Goal: Book appointment/travel/reservation

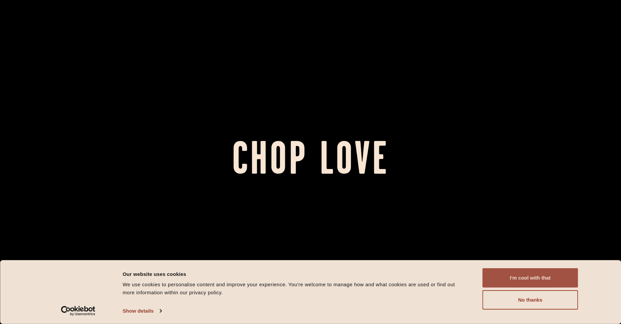
click at [576, 284] on button "I'm cool with that" at bounding box center [531, 278] width 96 height 19
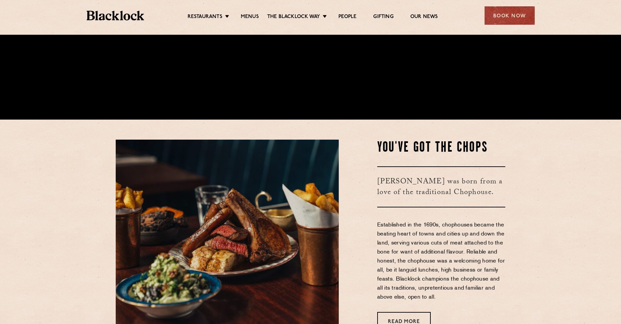
scroll to position [301, 0]
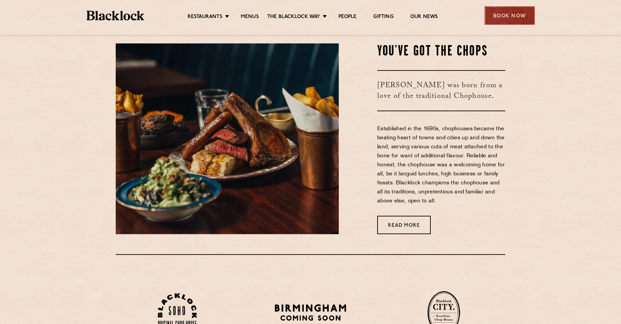
click at [499, 17] on div "Book Now" at bounding box center [510, 15] width 50 height 18
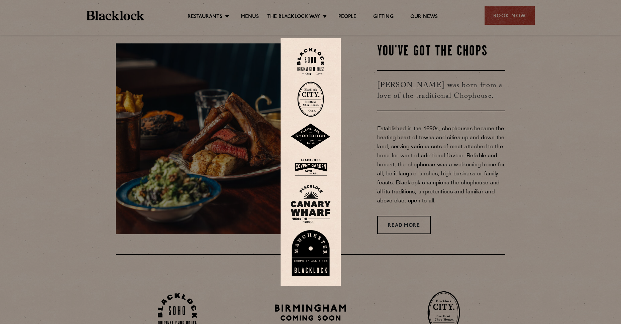
click at [314, 55] on img at bounding box center [310, 61] width 27 height 27
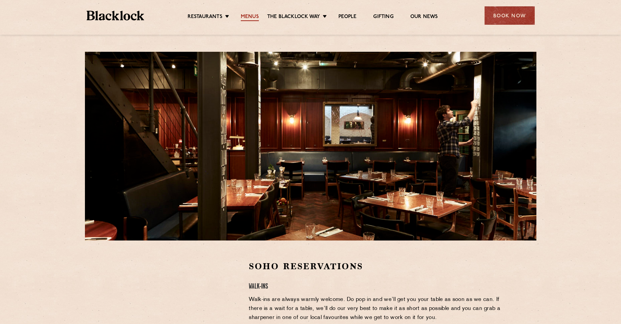
drag, startPoint x: 253, startPoint y: 22, endPoint x: 252, endPoint y: 14, distance: 7.7
click at [252, 22] on div "Restaurants Soho City Shoreditch Covent Garden Canary Wharf Manchester Birmingh…" at bounding box center [311, 15] width 468 height 30
click at [252, 14] on link "Menus" at bounding box center [250, 17] width 18 height 7
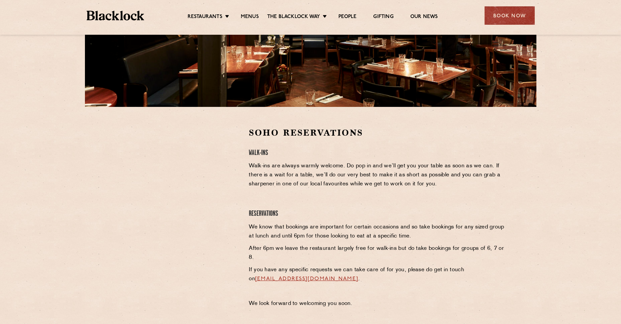
scroll to position [167, 0]
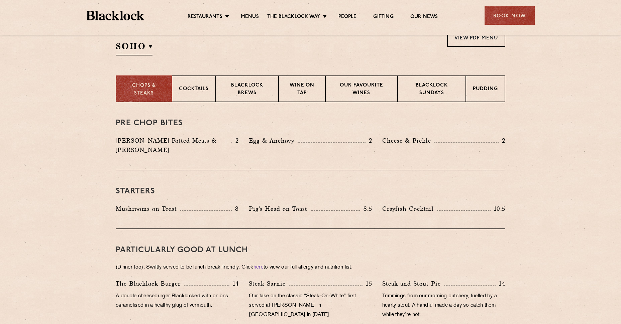
scroll to position [201, 0]
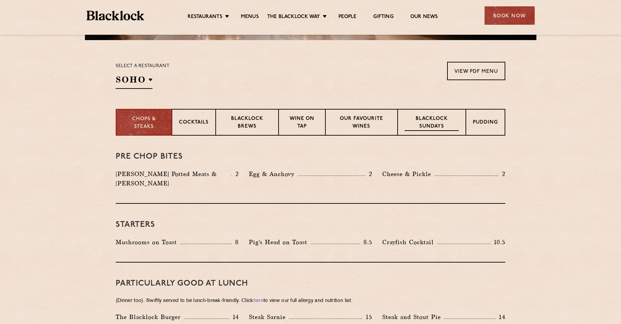
click at [446, 115] on p "Blacklock Sundays" at bounding box center [432, 123] width 54 height 16
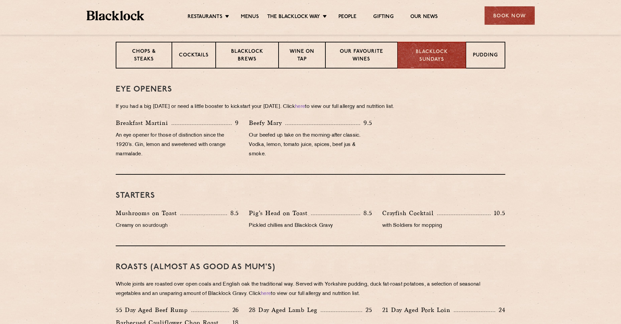
scroll to position [268, 0]
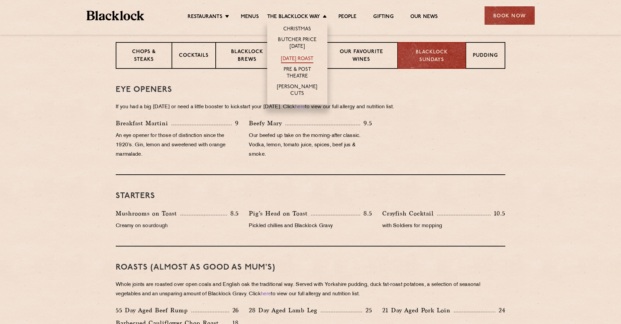
click at [303, 58] on link "[DATE] Roast" at bounding box center [297, 59] width 32 height 7
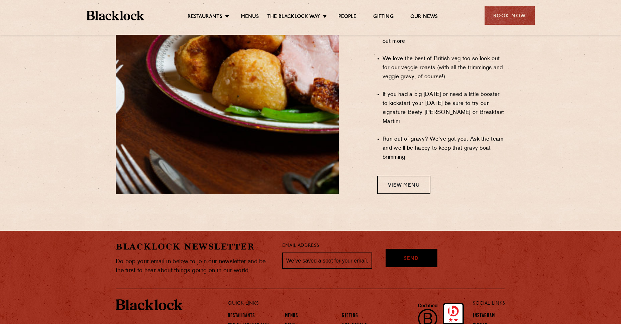
scroll to position [569, 0]
